Goal: Transaction & Acquisition: Purchase product/service

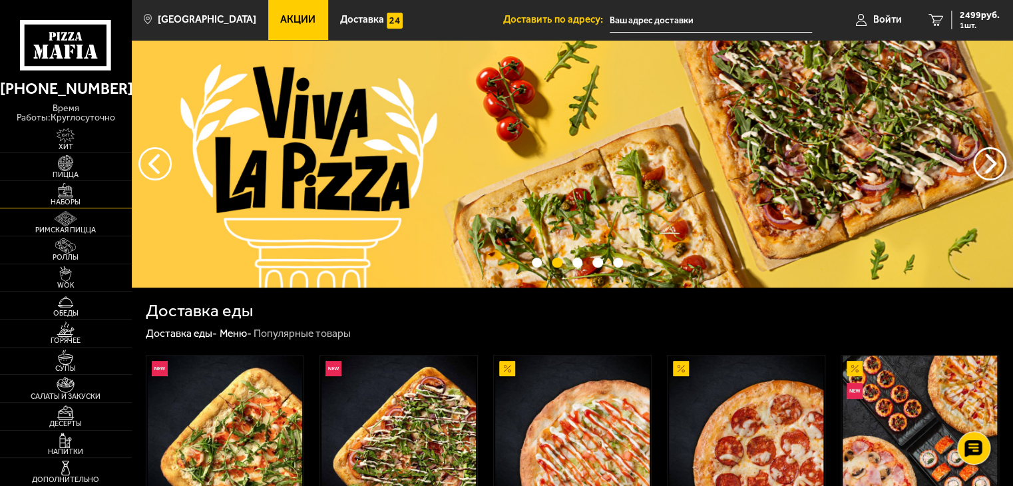
click at [64, 198] on span "Наборы" at bounding box center [66, 201] width 132 height 7
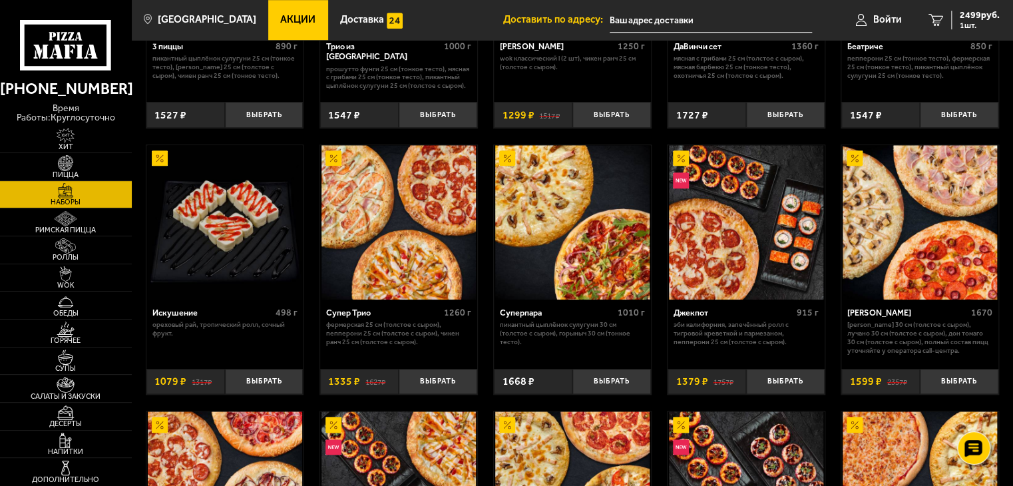
scroll to position [532, 0]
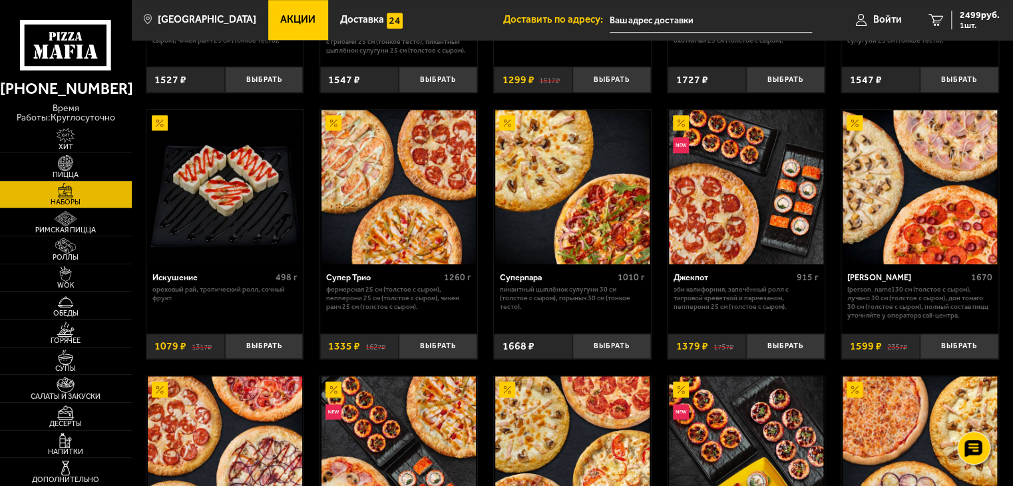
drag, startPoint x: 273, startPoint y: 25, endPoint x: 288, endPoint y: 37, distance: 18.9
click at [280, 25] on span "Акции" at bounding box center [297, 20] width 35 height 10
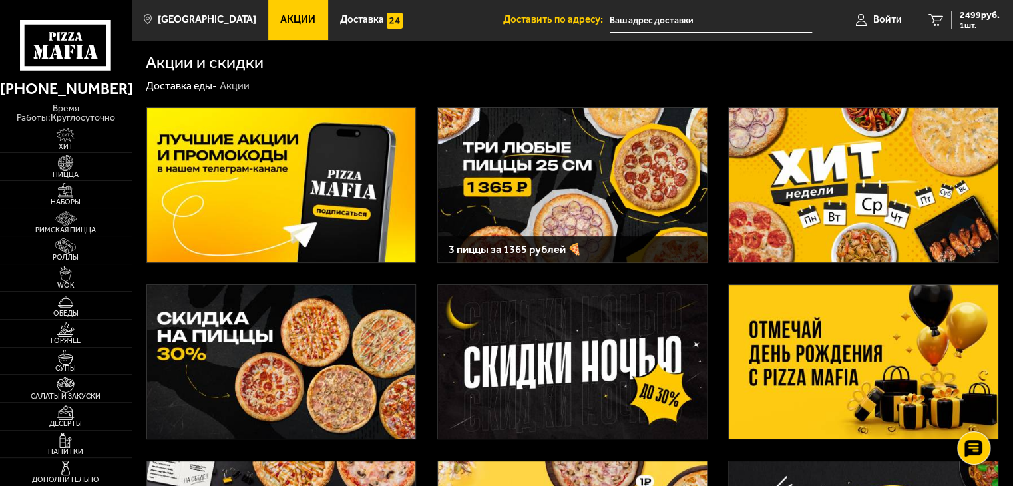
click at [906, 365] on img at bounding box center [863, 362] width 268 height 154
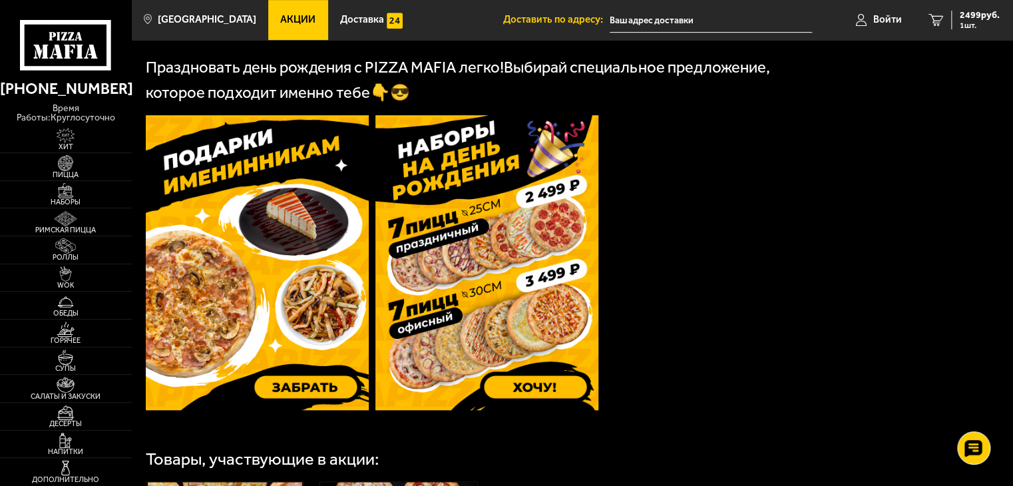
scroll to position [333, 0]
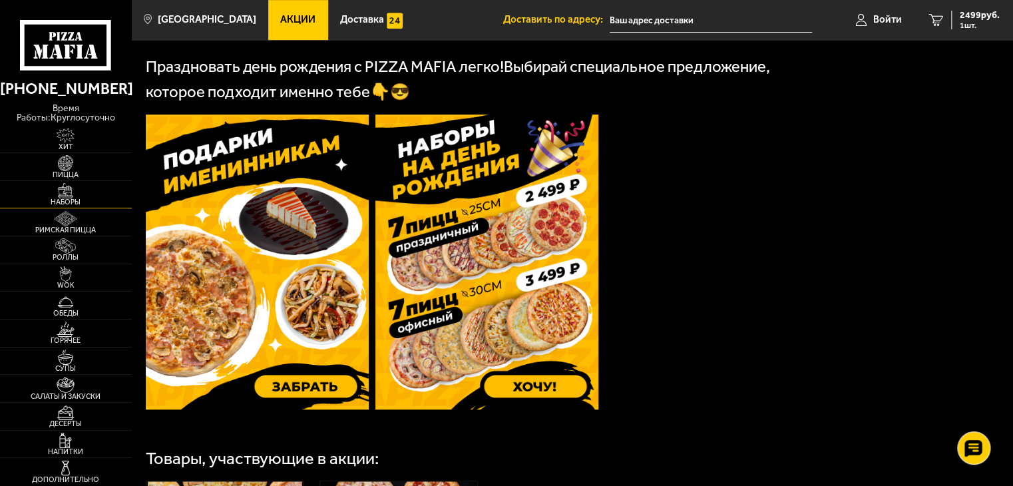
click at [68, 187] on img at bounding box center [65, 190] width 41 height 15
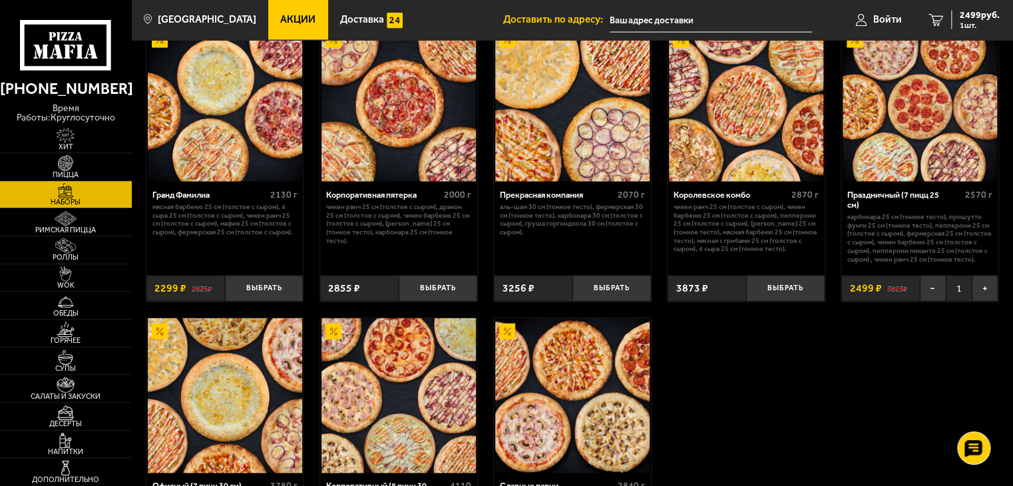
scroll to position [1398, 0]
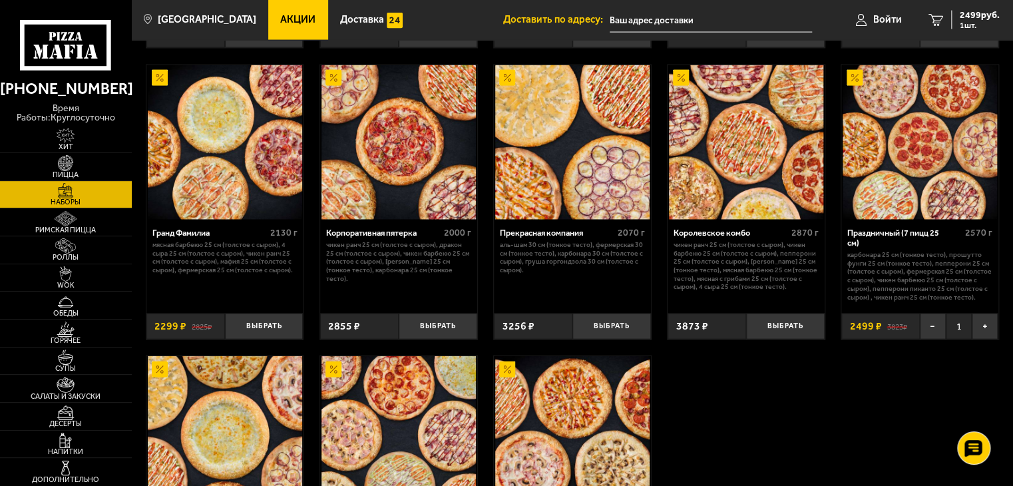
click at [578, 188] on img at bounding box center [572, 142] width 154 height 154
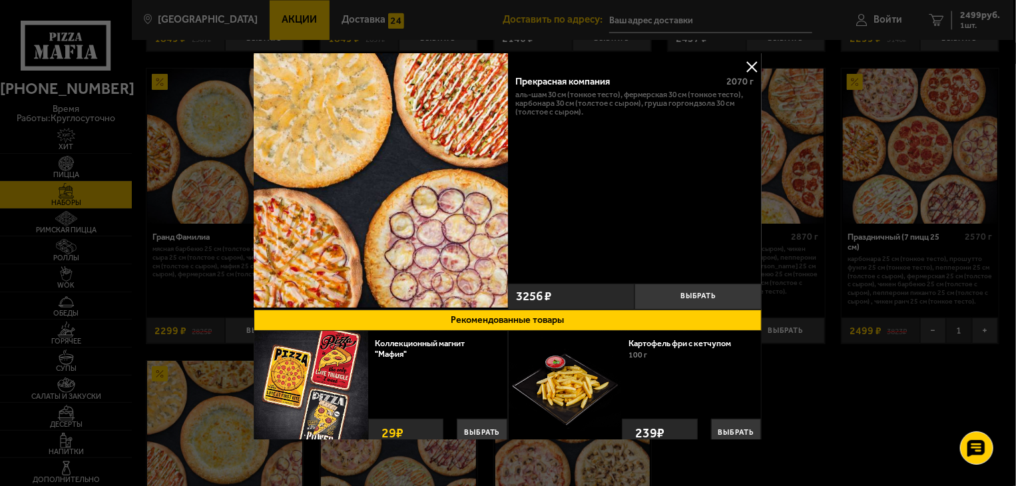
click at [748, 65] on button at bounding box center [752, 67] width 20 height 20
